Goal: Find specific page/section: Find specific page/section

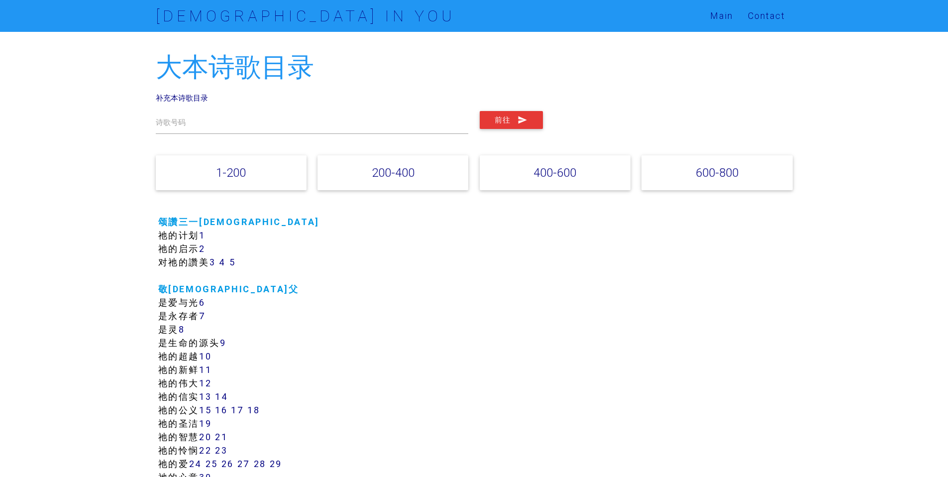
click at [716, 178] on link "600-800" at bounding box center [716, 172] width 43 height 14
drag, startPoint x: 283, startPoint y: 163, endPoint x: 255, endPoint y: 173, distance: 29.6
click at [282, 164] on div "1-200" at bounding box center [231, 172] width 151 height 35
click at [236, 173] on link "1-200" at bounding box center [231, 172] width 30 height 14
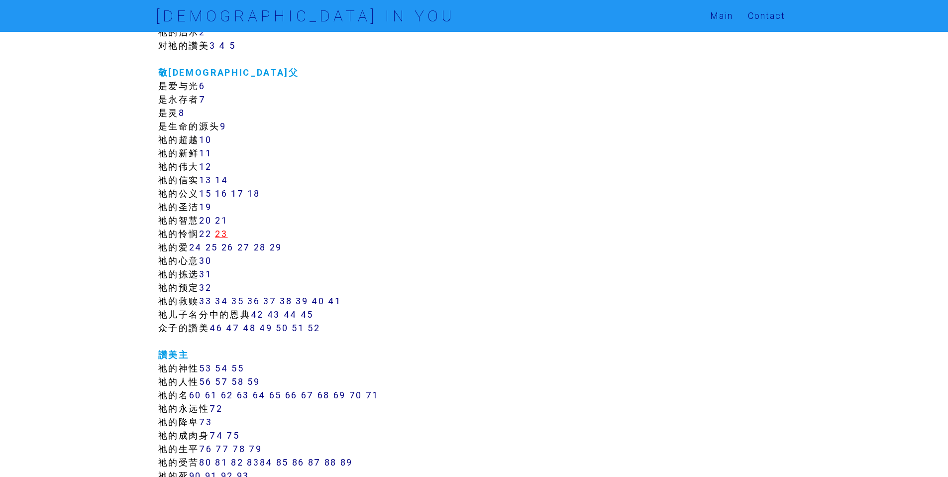
click at [225, 233] on link "23" at bounding box center [221, 233] width 12 height 11
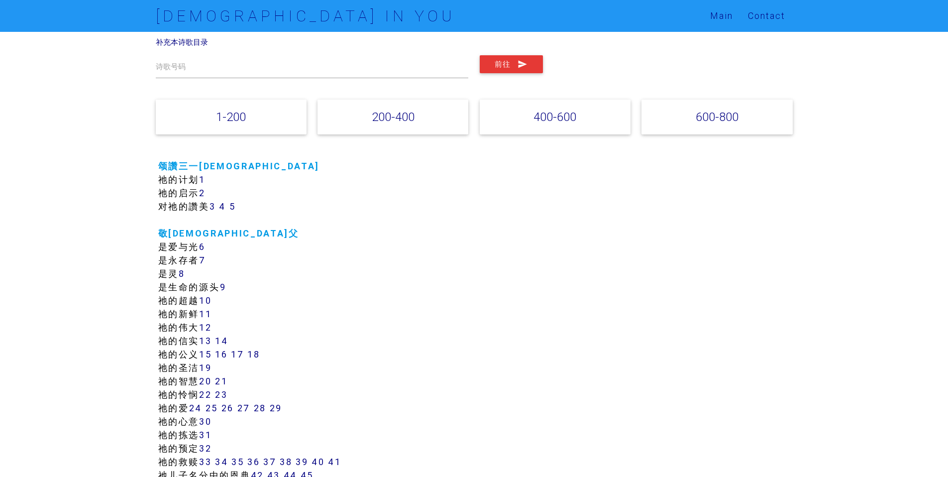
scroll to position [0, 0]
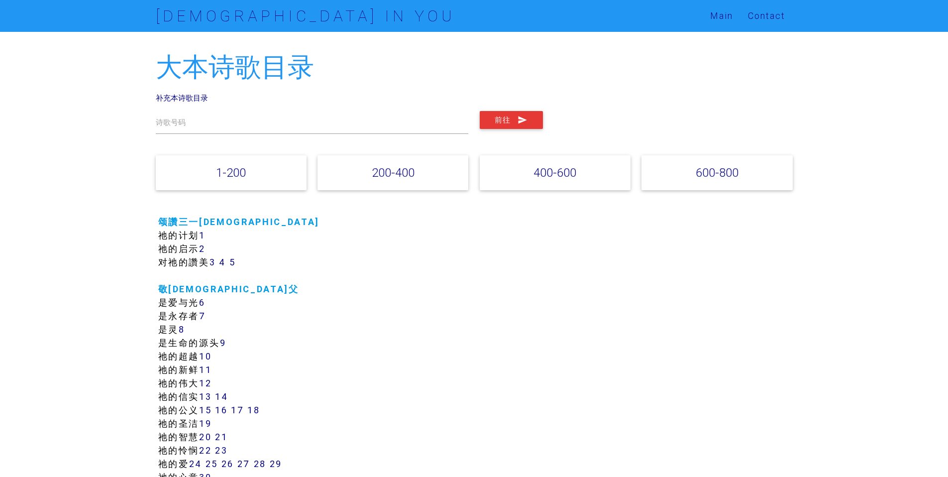
drag, startPoint x: 153, startPoint y: 66, endPoint x: 339, endPoint y: 72, distance: 186.1
copy h2 "大本诗歌目录"
